Goal: Task Accomplishment & Management: Manage account settings

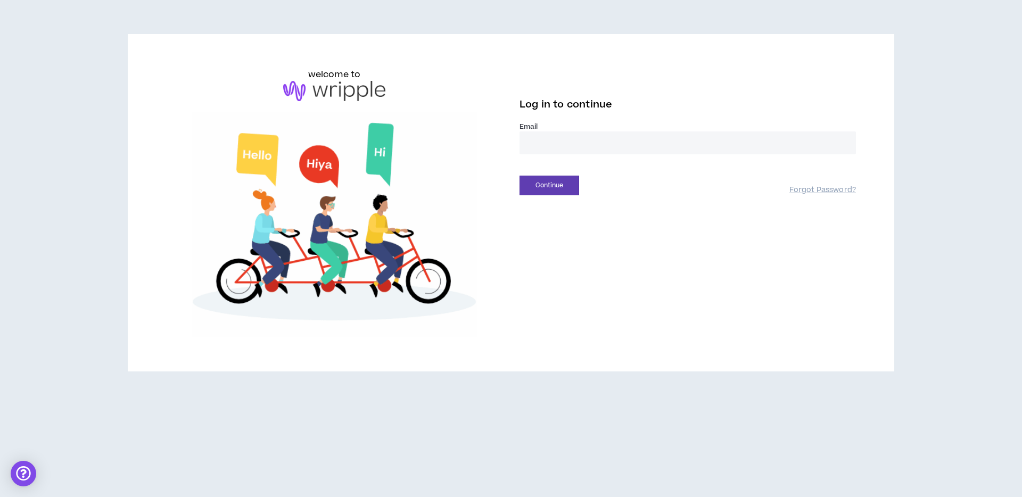
click at [556, 145] on input "email" at bounding box center [687, 142] width 336 height 23
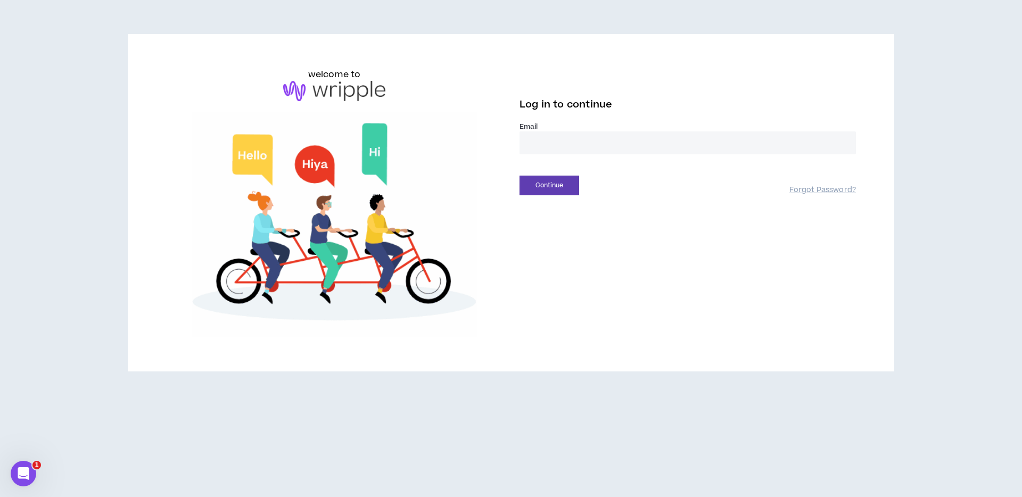
type input "**********"
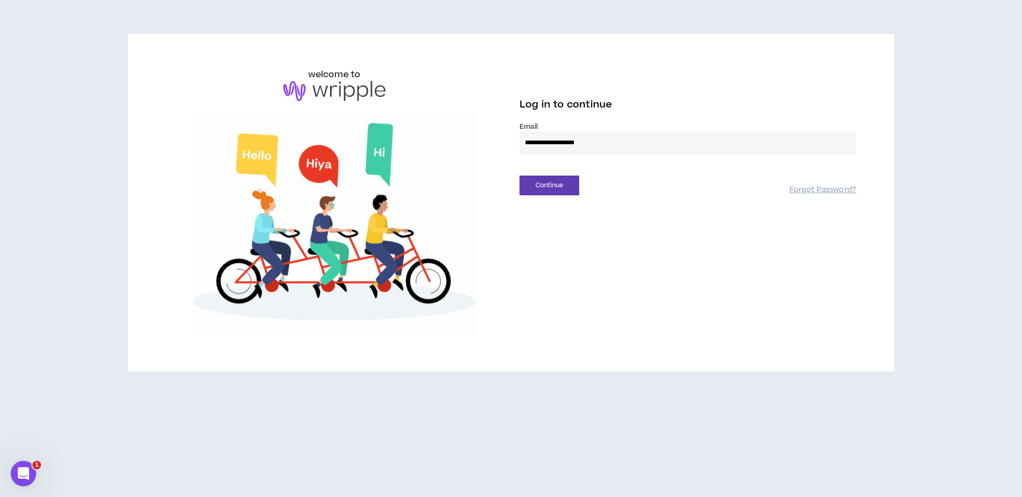
click at [519, 176] on button "Continue" at bounding box center [549, 186] width 60 height 20
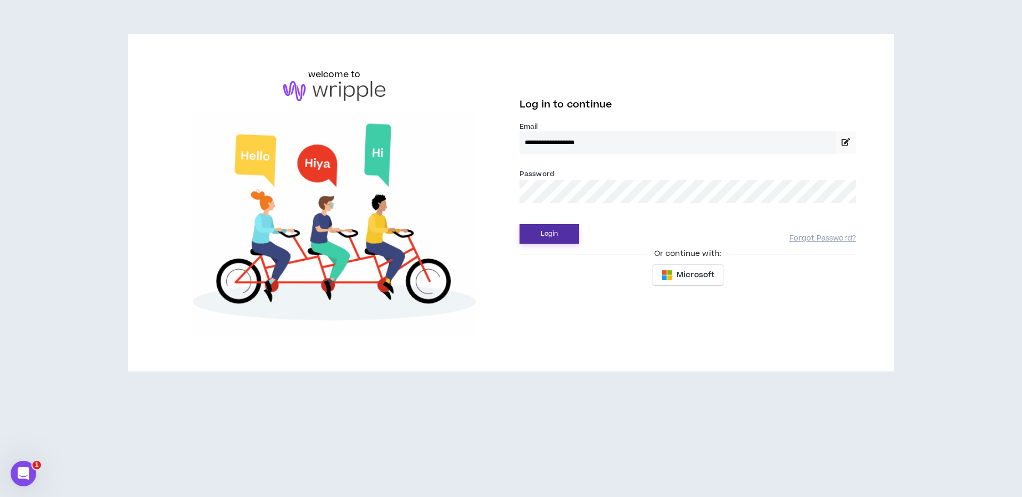
click at [536, 225] on button "Login" at bounding box center [549, 234] width 60 height 20
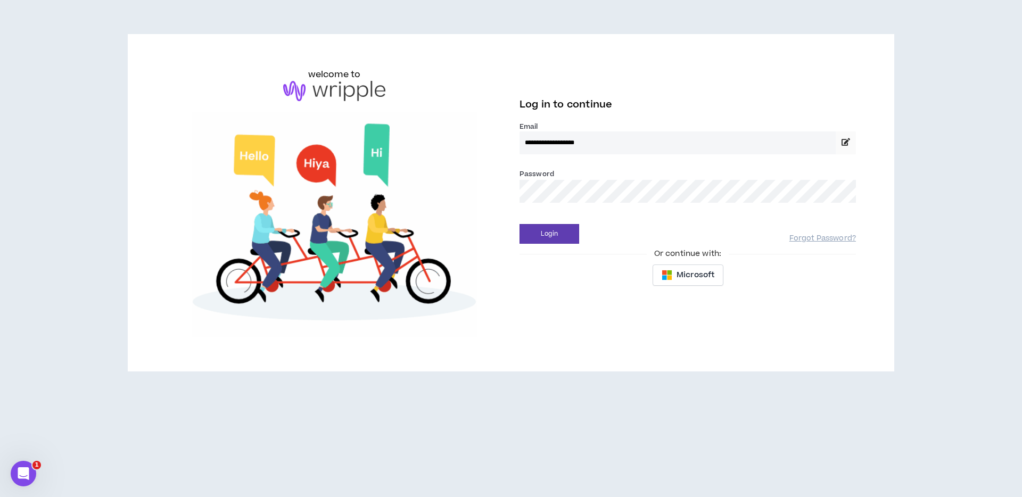
click at [568, 222] on div "Login Forgot Password?" at bounding box center [687, 230] width 336 height 27
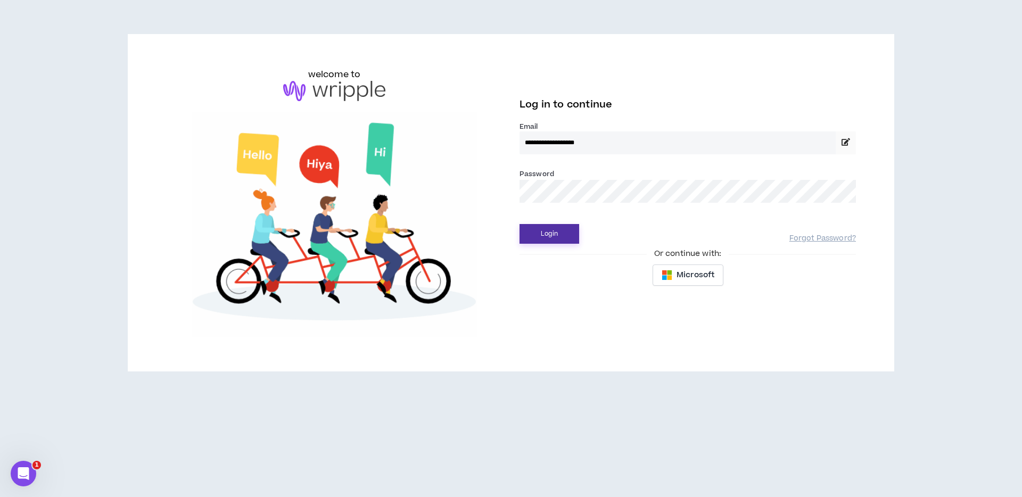
click at [565, 235] on button "Login" at bounding box center [549, 234] width 60 height 20
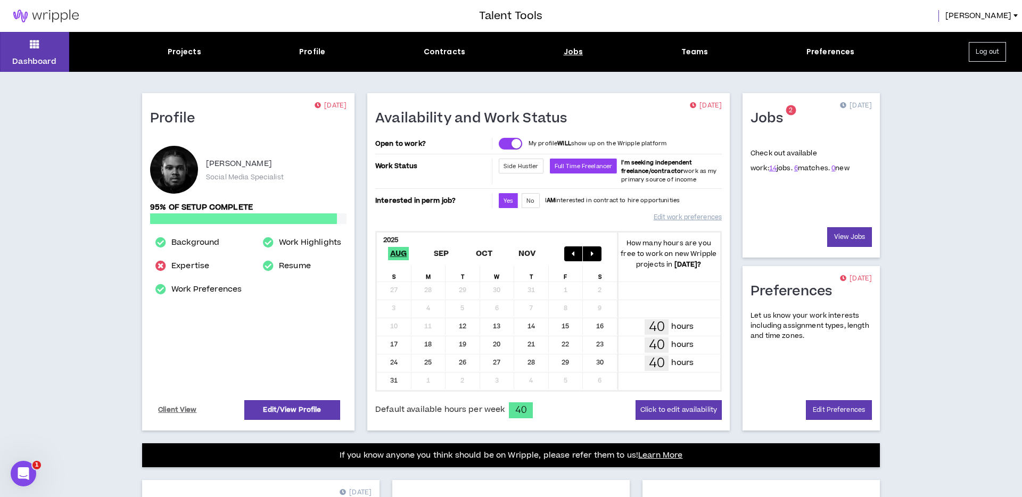
click at [571, 50] on div "Jobs" at bounding box center [573, 51] width 20 height 11
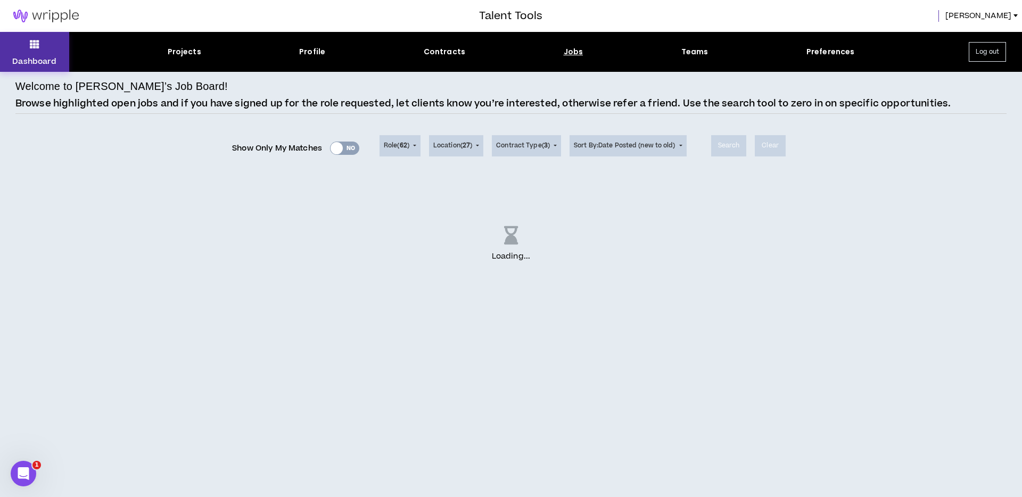
click at [42, 48] on button "Dashboard" at bounding box center [34, 52] width 69 height 40
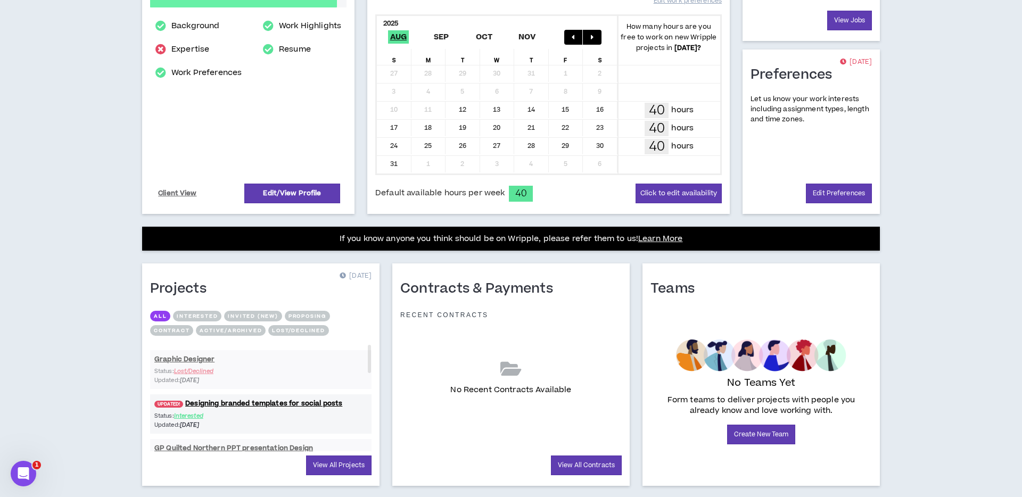
scroll to position [239, 0]
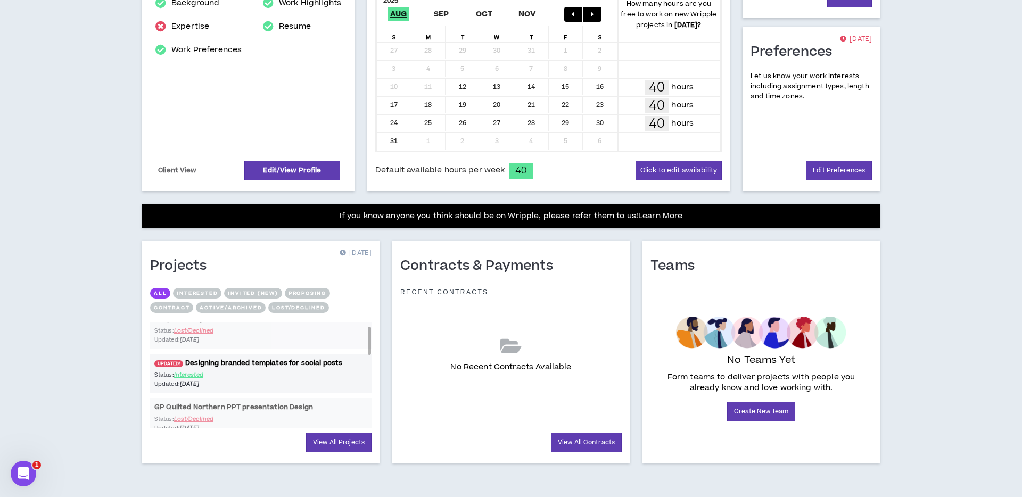
click at [273, 371] on div "Status: Interested Updated: [DATE]" at bounding box center [260, 379] width 221 height 18
click at [274, 366] on link "UPDATED! Designing branded templates for social posts" at bounding box center [260, 363] width 221 height 10
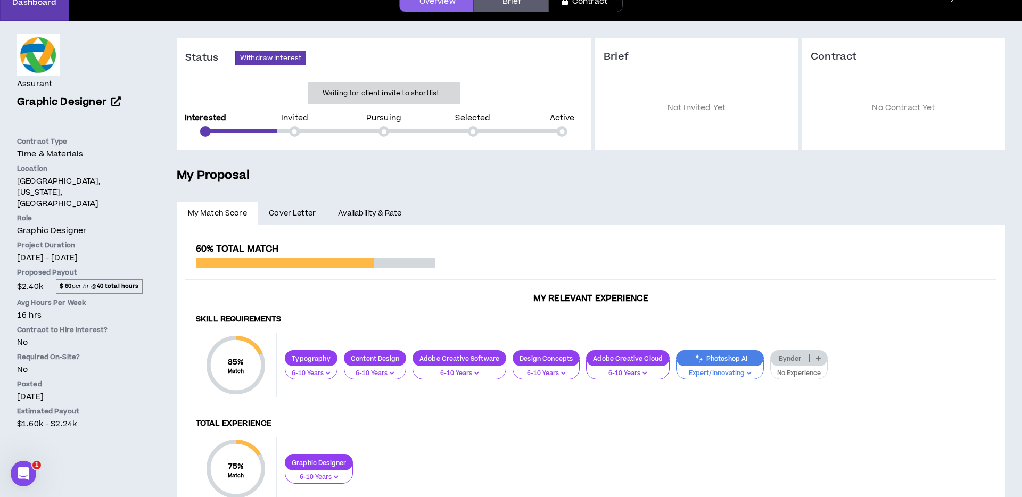
scroll to position [63, 0]
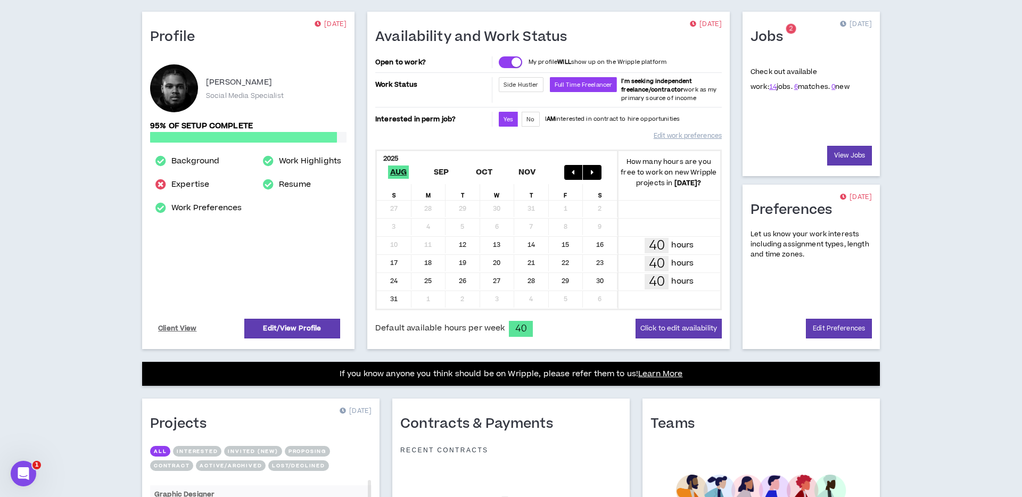
scroll to position [239, 0]
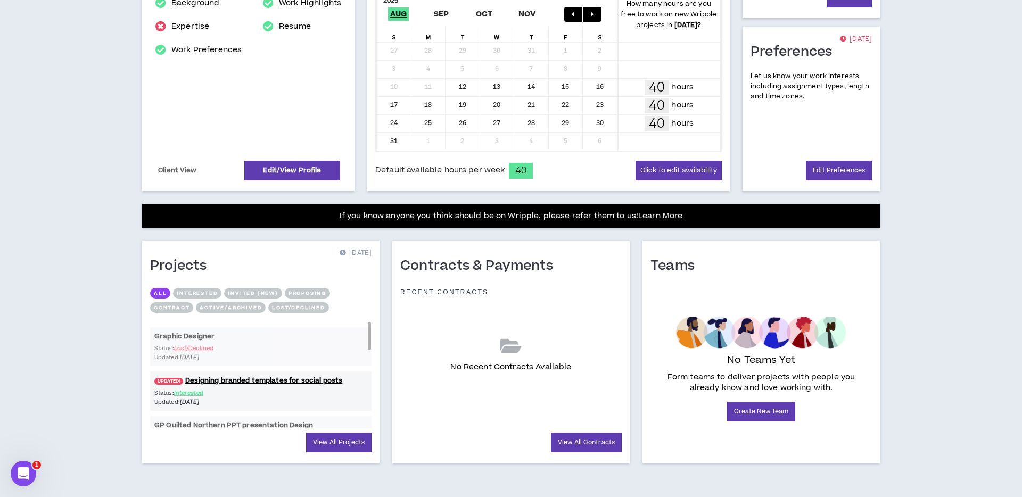
click at [342, 445] on link "View All Projects" at bounding box center [338, 443] width 65 height 20
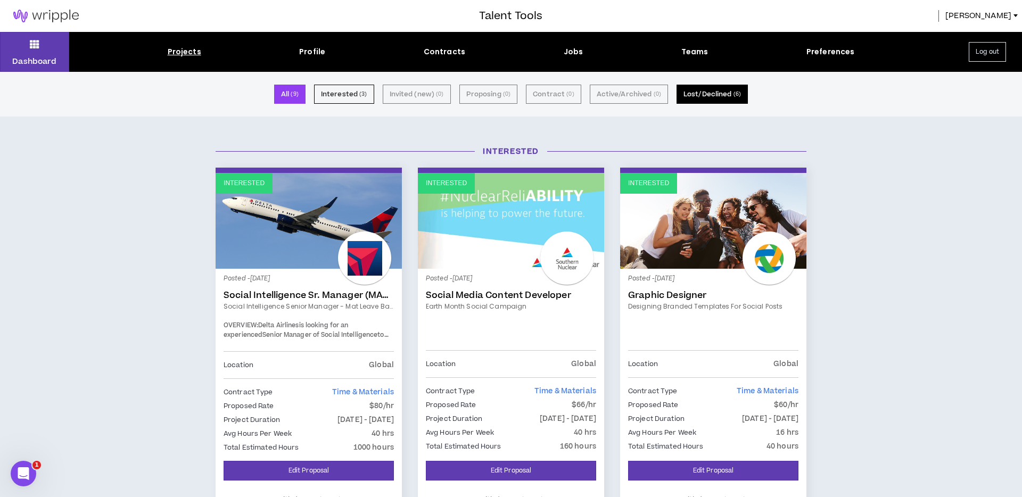
click at [691, 92] on button "Lost/Declined ( 6 )" at bounding box center [711, 94] width 71 height 19
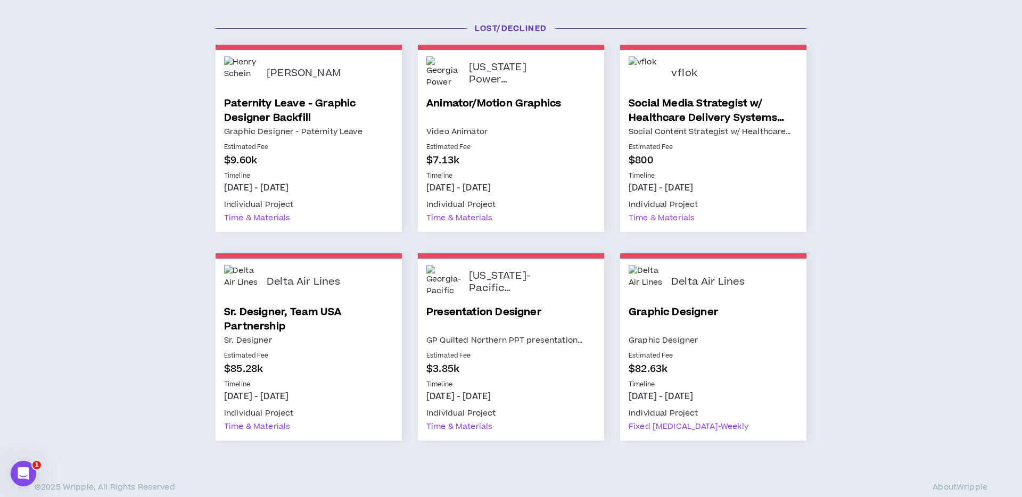
scroll to position [122, 0]
click at [698, 378] on div "Delta Air Lines Graphic Designer Graphic Designer Estimated Fee $82.63k Timelin…" at bounding box center [713, 350] width 186 height 182
click at [706, 325] on link "Graphic Designer" at bounding box center [712, 319] width 169 height 29
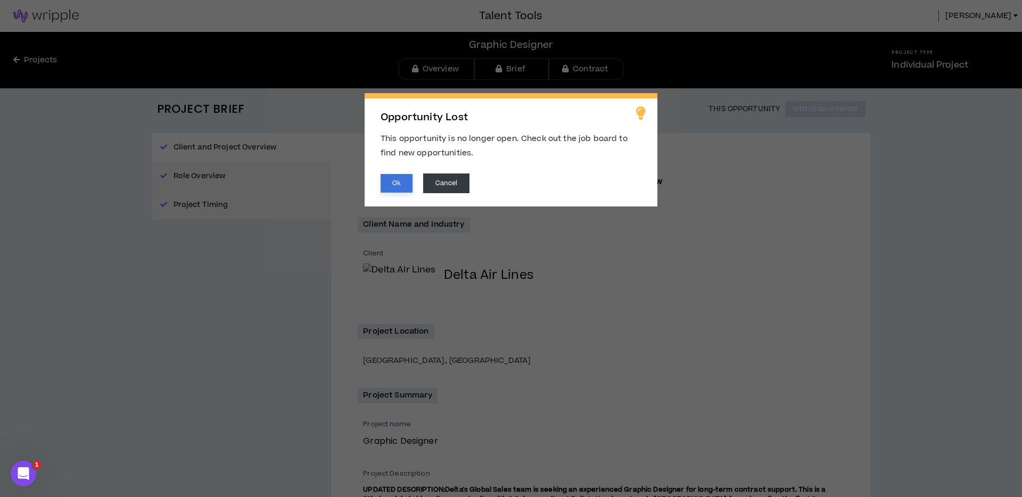
click at [405, 180] on button "Ok" at bounding box center [396, 183] width 32 height 19
